Goal: Obtain resource: Obtain resource

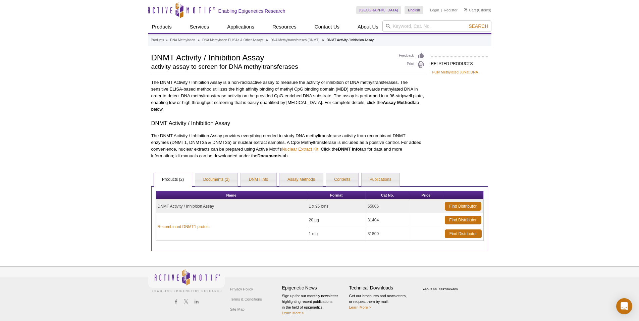
click at [208, 206] on td "DNMT Activity / Inhibition Assay" at bounding box center [231, 207] width 151 height 14
click at [221, 178] on link "Documents (2)" at bounding box center [216, 179] width 43 height 13
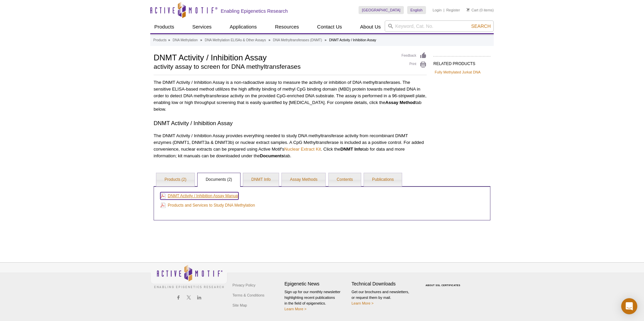
click at [193, 194] on link "DNMT Activity / Inhibition Assay Manual" at bounding box center [199, 195] width 78 height 7
click at [181, 179] on link "Products (2)" at bounding box center [175, 179] width 38 height 13
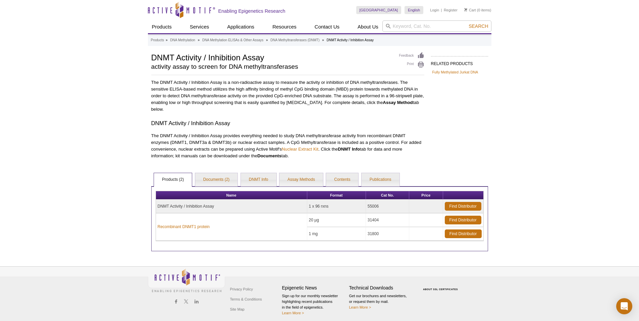
click at [158, 205] on td "DNMT Activity / Inhibition Assay" at bounding box center [231, 207] width 151 height 14
drag, startPoint x: 158, startPoint y: 205, endPoint x: 222, endPoint y: 206, distance: 63.8
click at [222, 206] on td "DNMT Activity / Inhibition Assay" at bounding box center [231, 207] width 151 height 14
drag, startPoint x: 222, startPoint y: 206, endPoint x: 202, endPoint y: 208, distance: 20.2
copy td "DNMT Activity / Inhibition Assay"
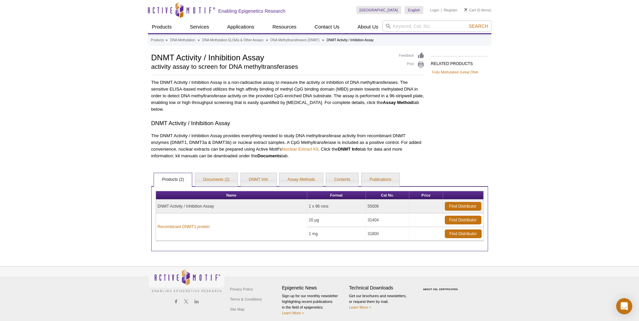
drag, startPoint x: 383, startPoint y: 206, endPoint x: 368, endPoint y: 206, distance: 14.8
click at [368, 206] on td "55006" at bounding box center [387, 207] width 43 height 14
copy td "55006"
